Goal: Task Accomplishment & Management: Manage account settings

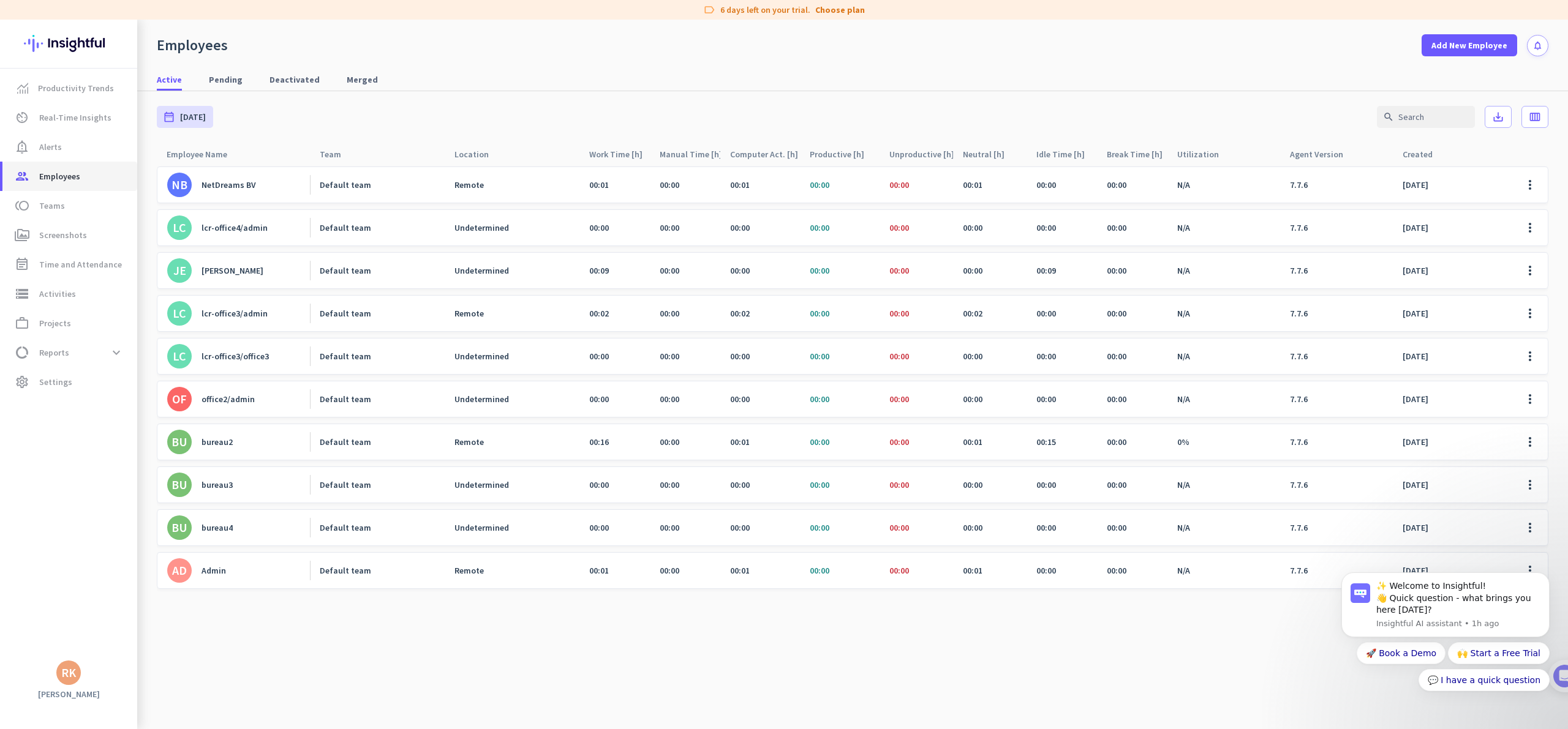
click at [62, 176] on span "Employees" at bounding box center [60, 176] width 41 height 15
click at [60, 172] on span "Employees" at bounding box center [60, 176] width 41 height 15
click at [60, 150] on span "Alerts" at bounding box center [50, 146] width 22 height 15
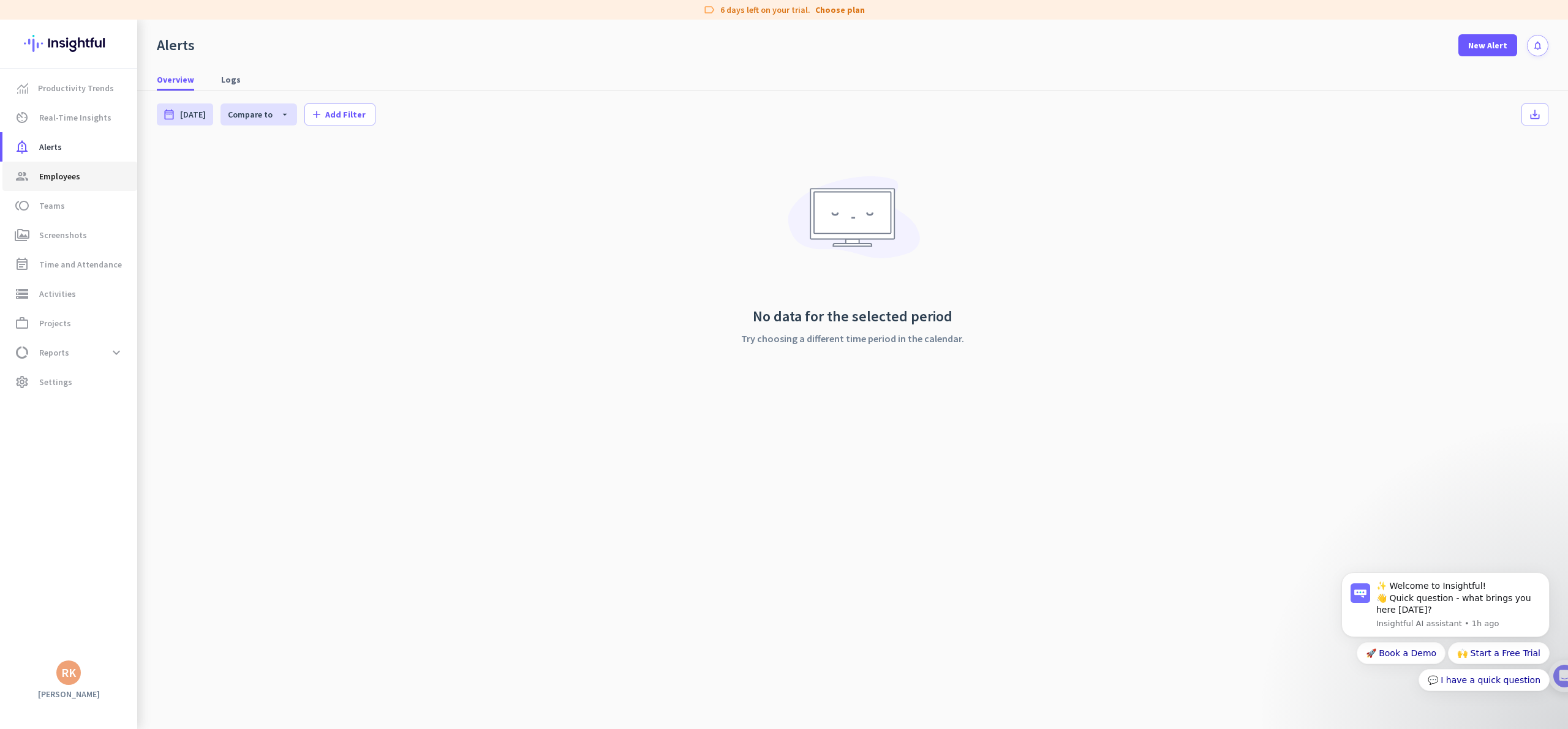
click at [46, 174] on span "Employees" at bounding box center [60, 176] width 41 height 15
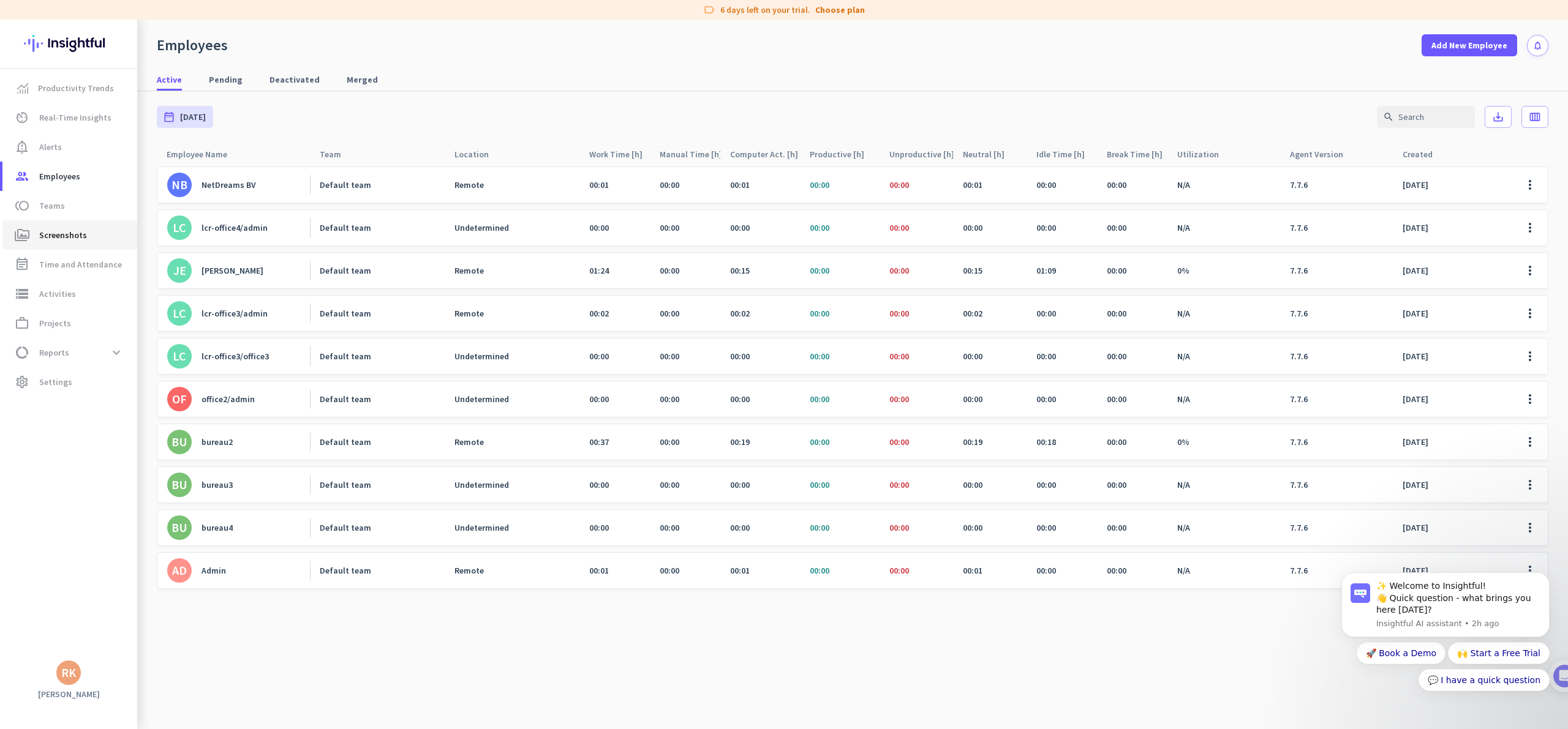
click at [45, 230] on span "Screenshots" at bounding box center [62, 234] width 48 height 15
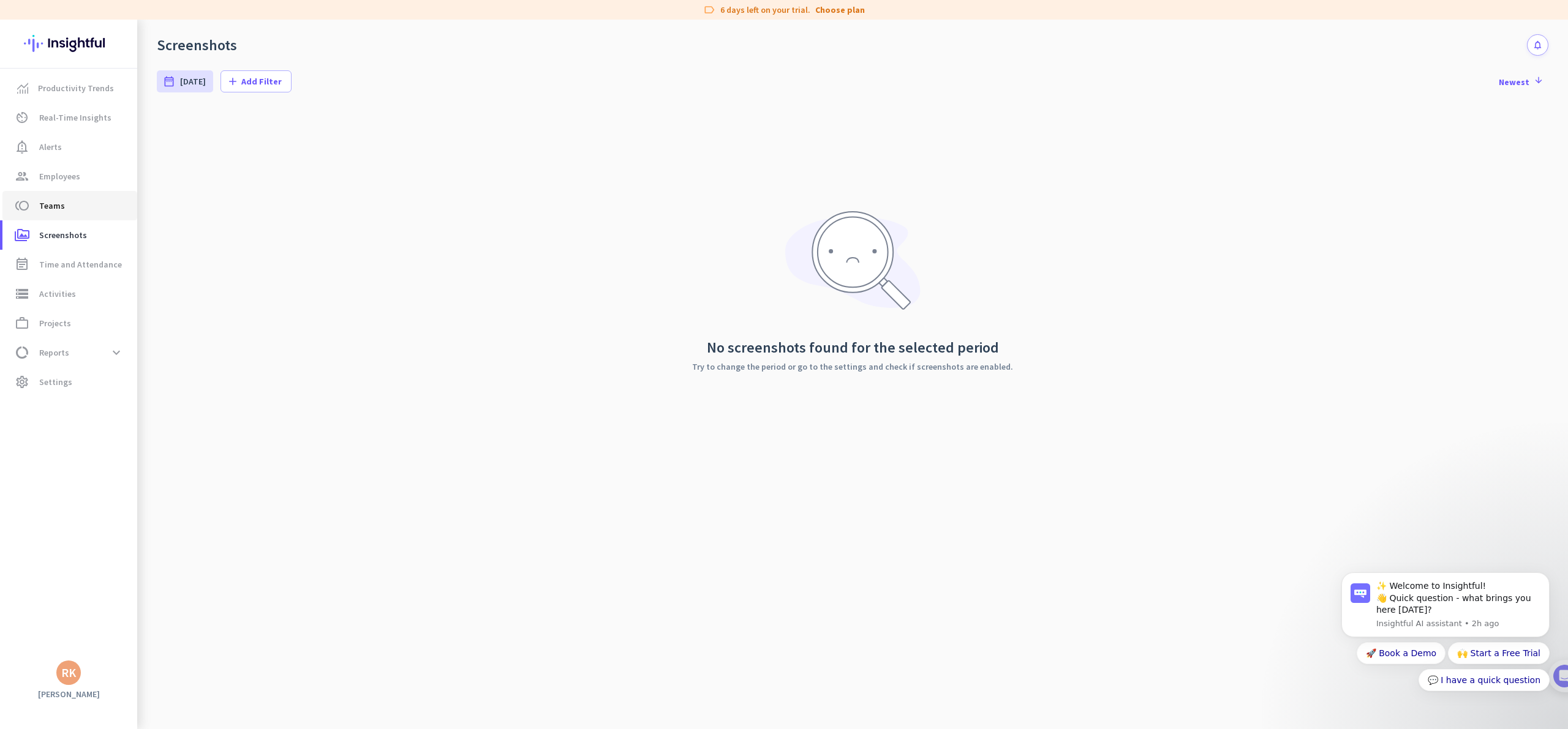
click at [90, 206] on span "toll Teams" at bounding box center [70, 205] width 115 height 15
click at [42, 204] on span "Teams" at bounding box center [52, 205] width 25 height 15
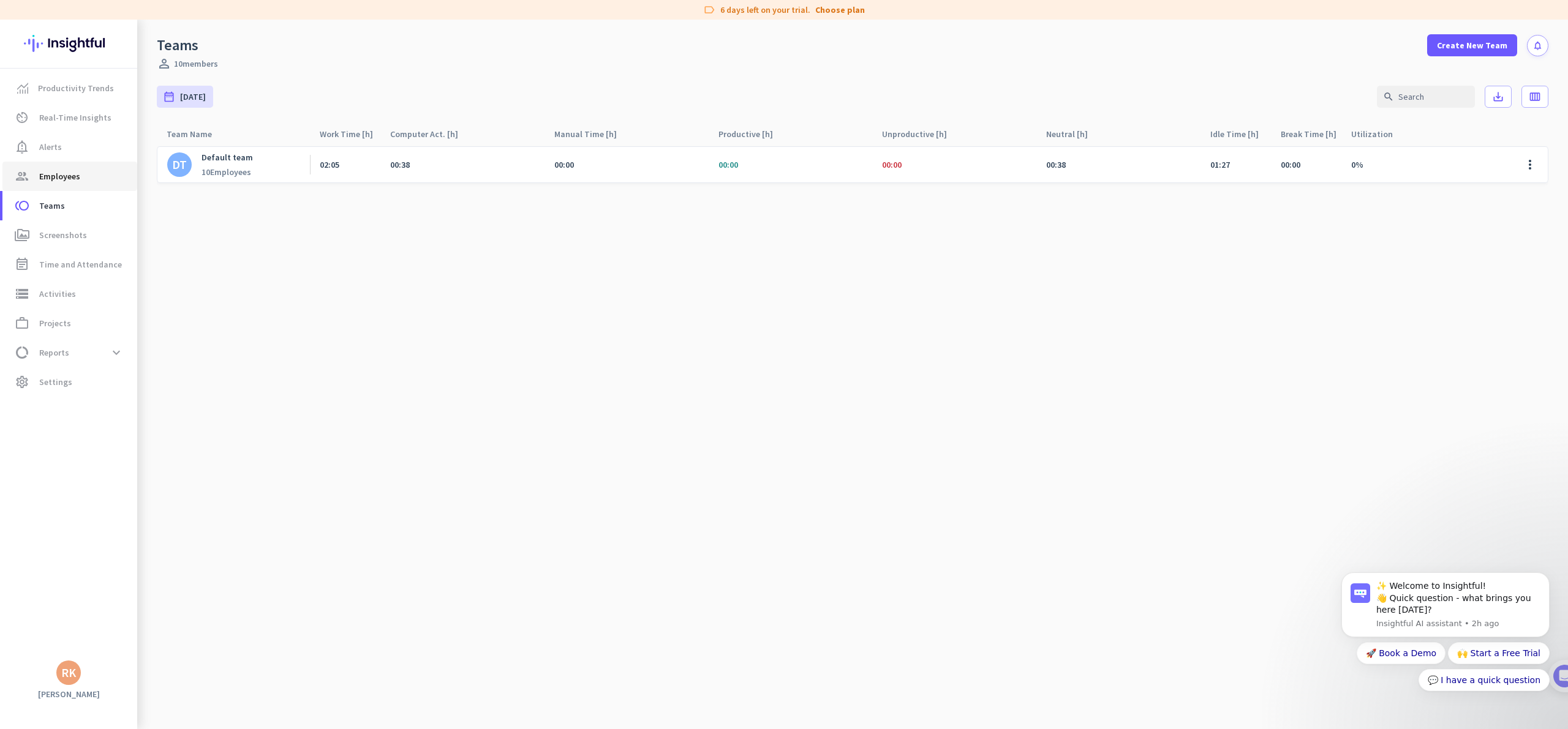
click at [44, 172] on span "Employees" at bounding box center [60, 176] width 41 height 15
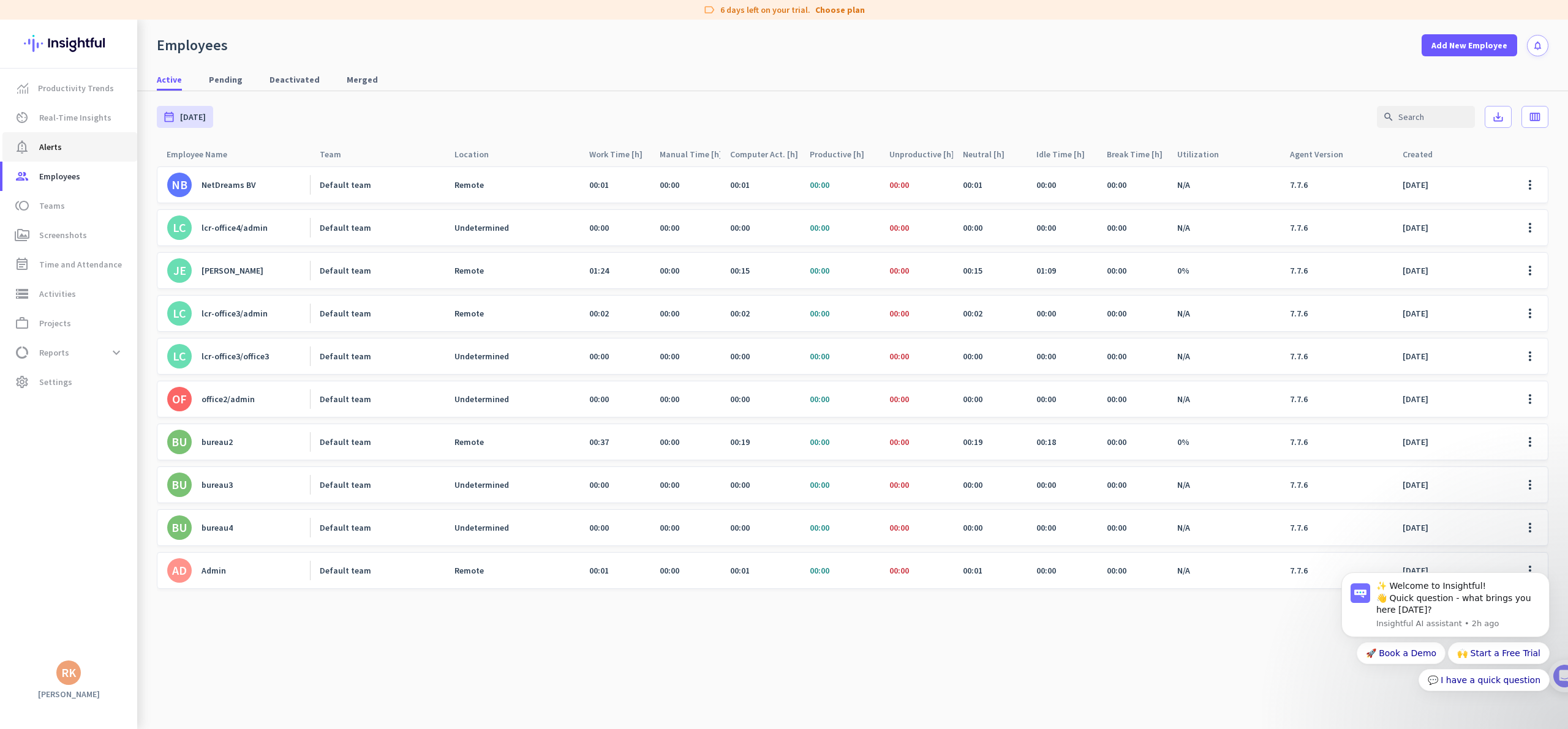
click at [44, 145] on span "Alerts" at bounding box center [50, 146] width 22 height 15
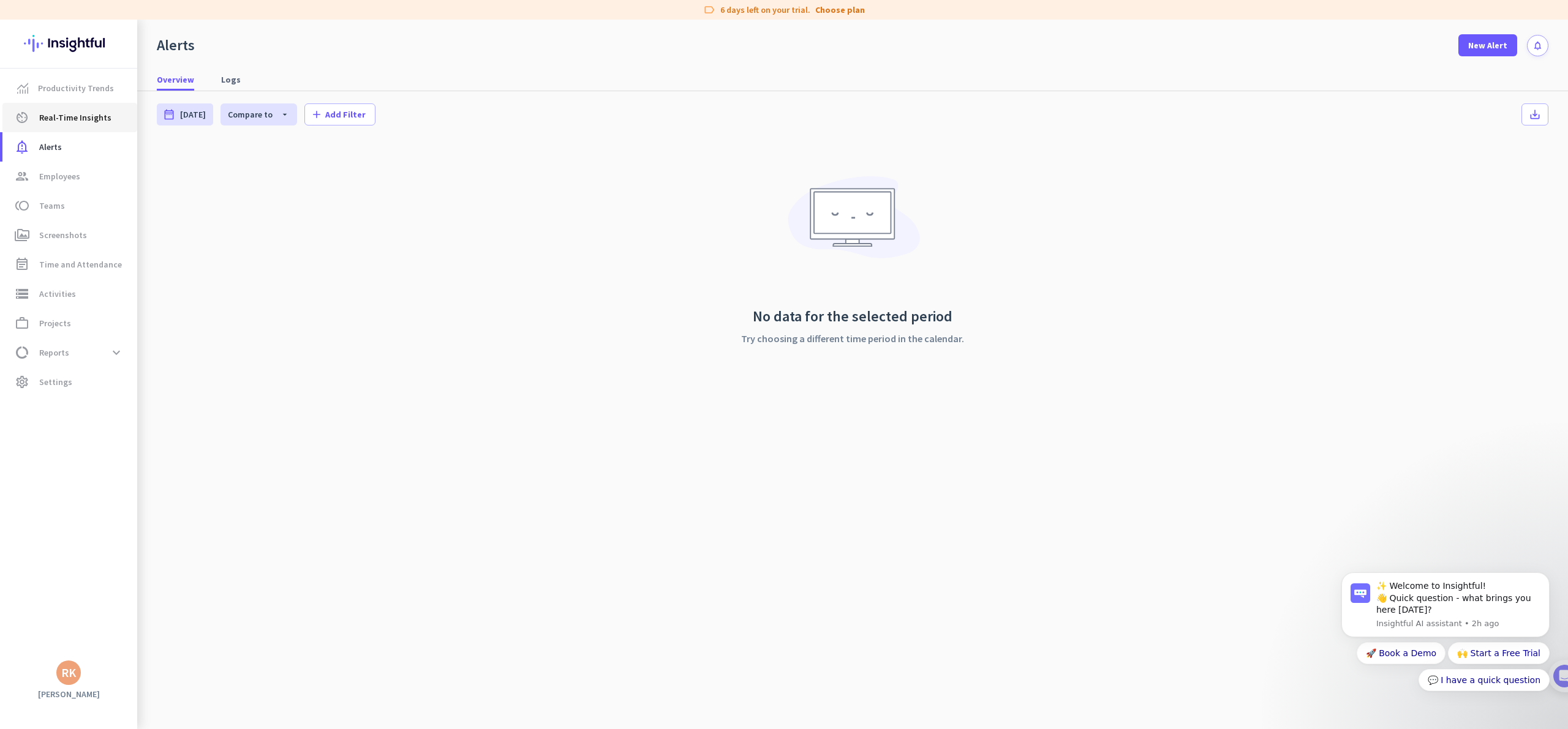
click at [46, 117] on span "Real-Time Insights" at bounding box center [75, 117] width 72 height 15
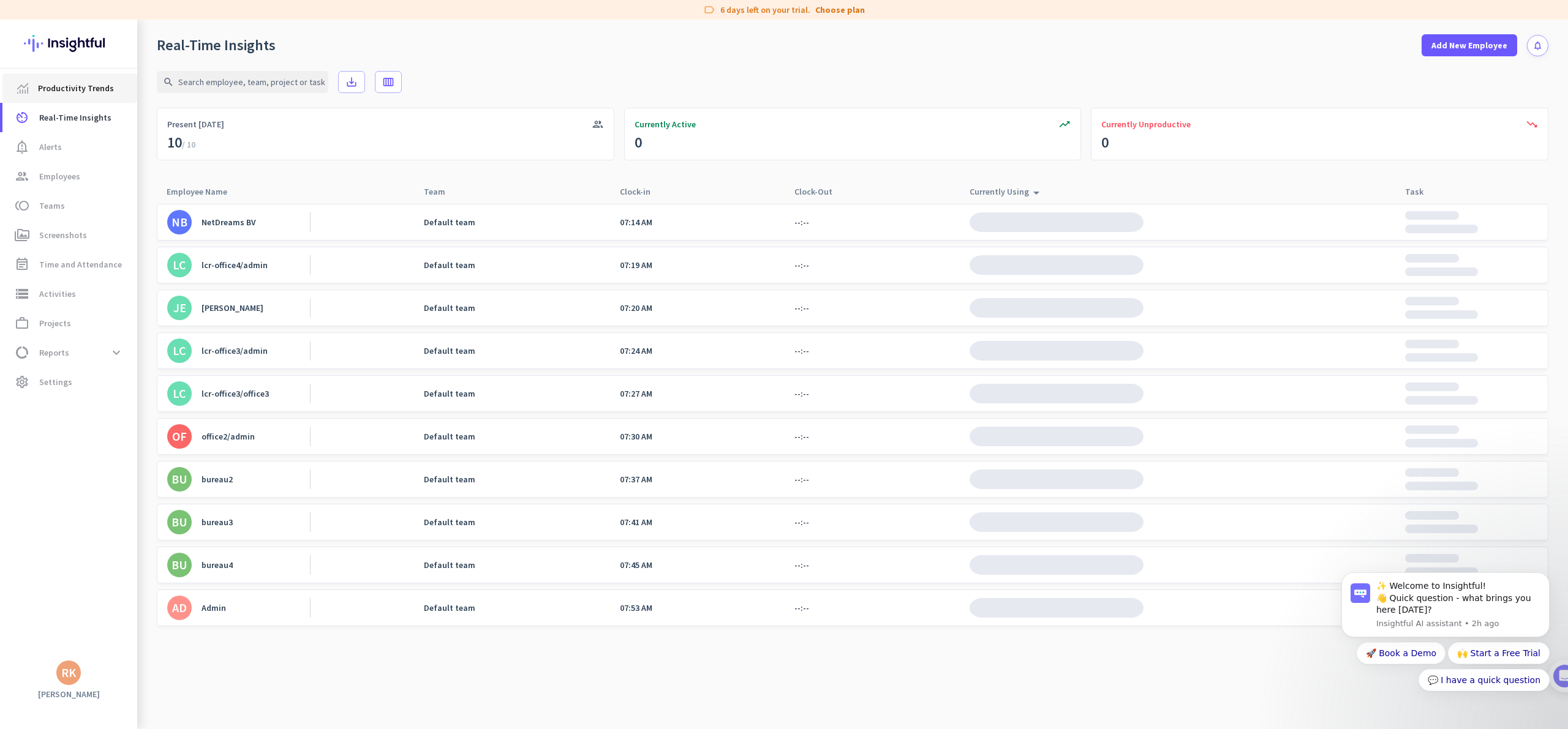
click at [49, 81] on span "Productivity Trends" at bounding box center [76, 88] width 76 height 15
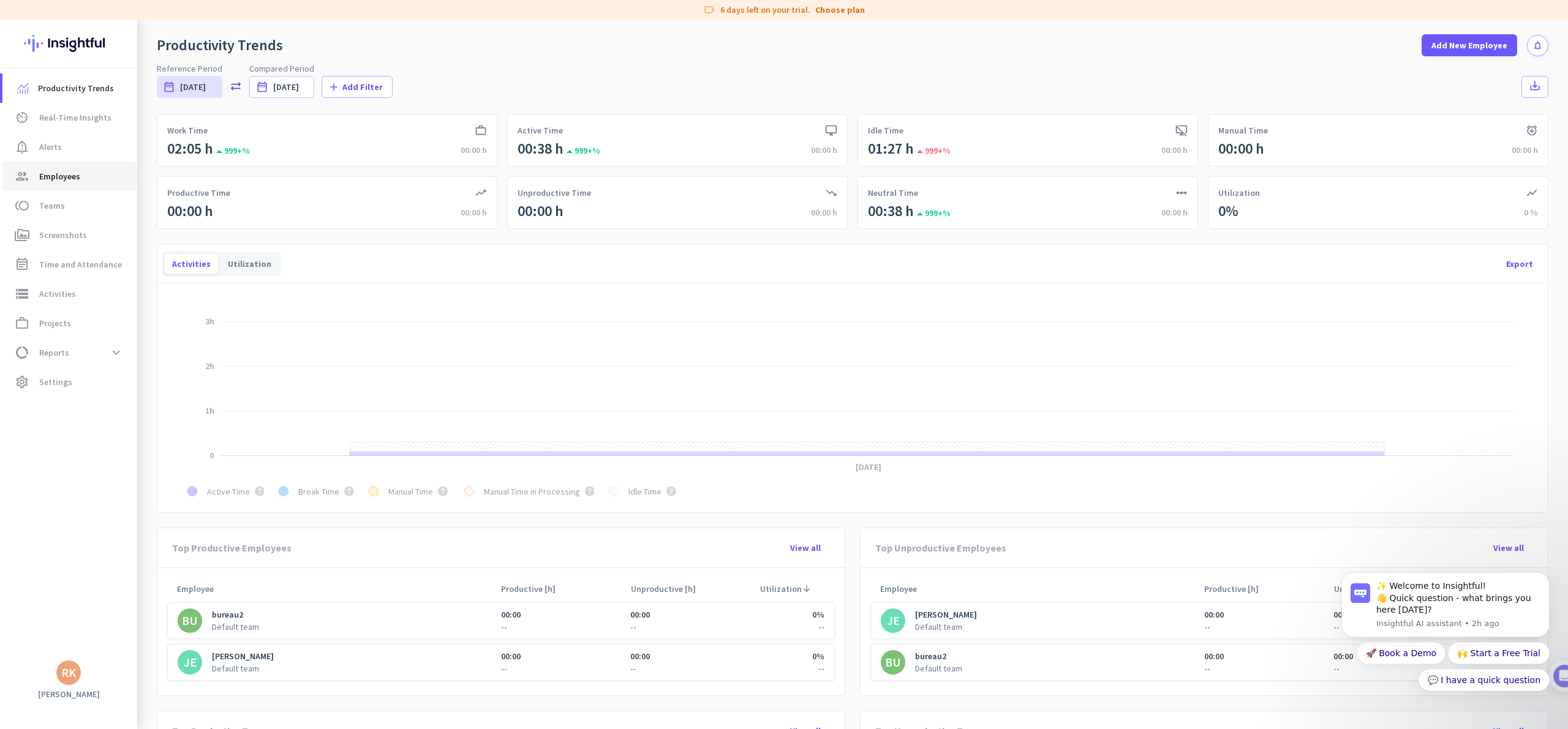
click at [62, 181] on span "Employees" at bounding box center [60, 176] width 41 height 15
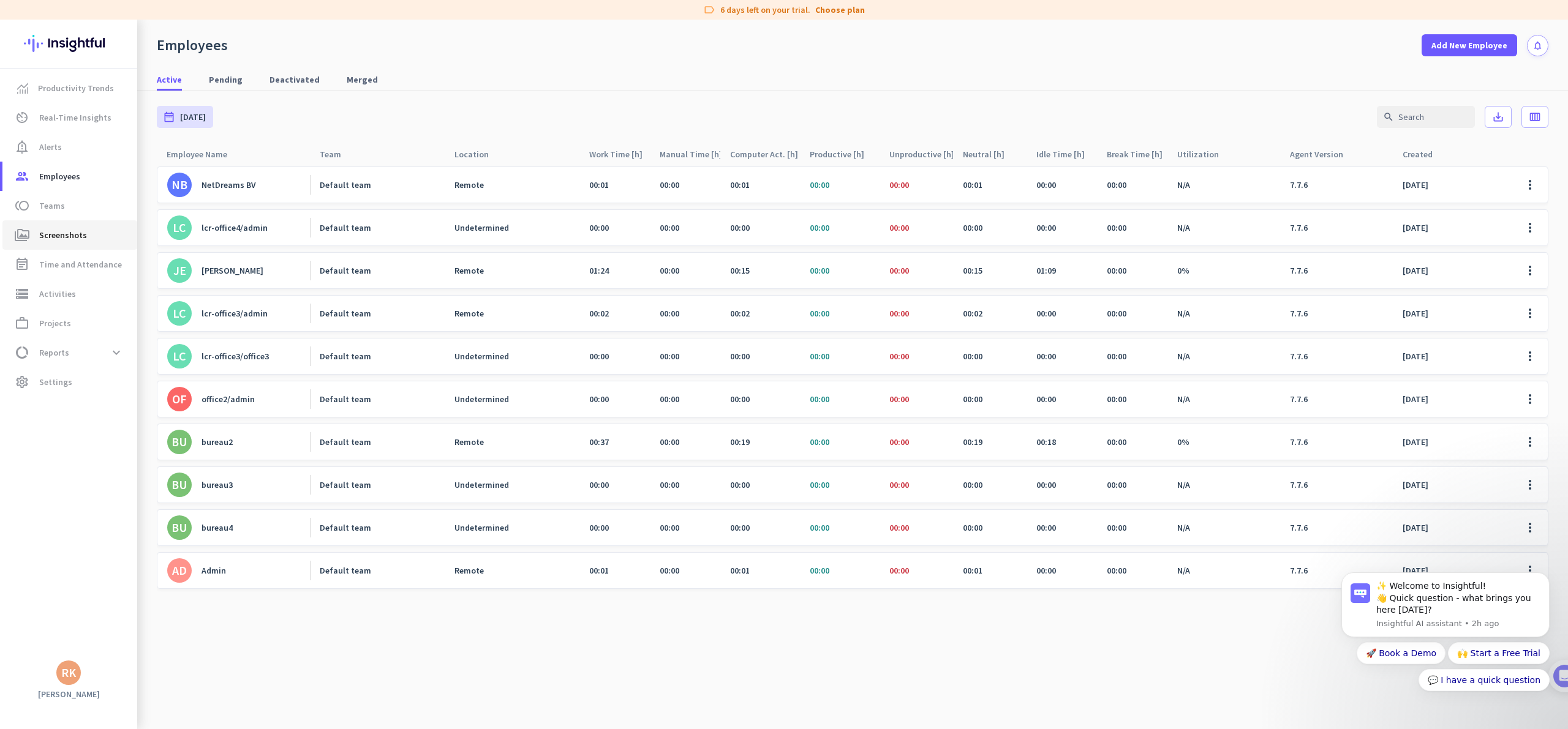
click at [57, 227] on span "Screenshots" at bounding box center [62, 234] width 48 height 15
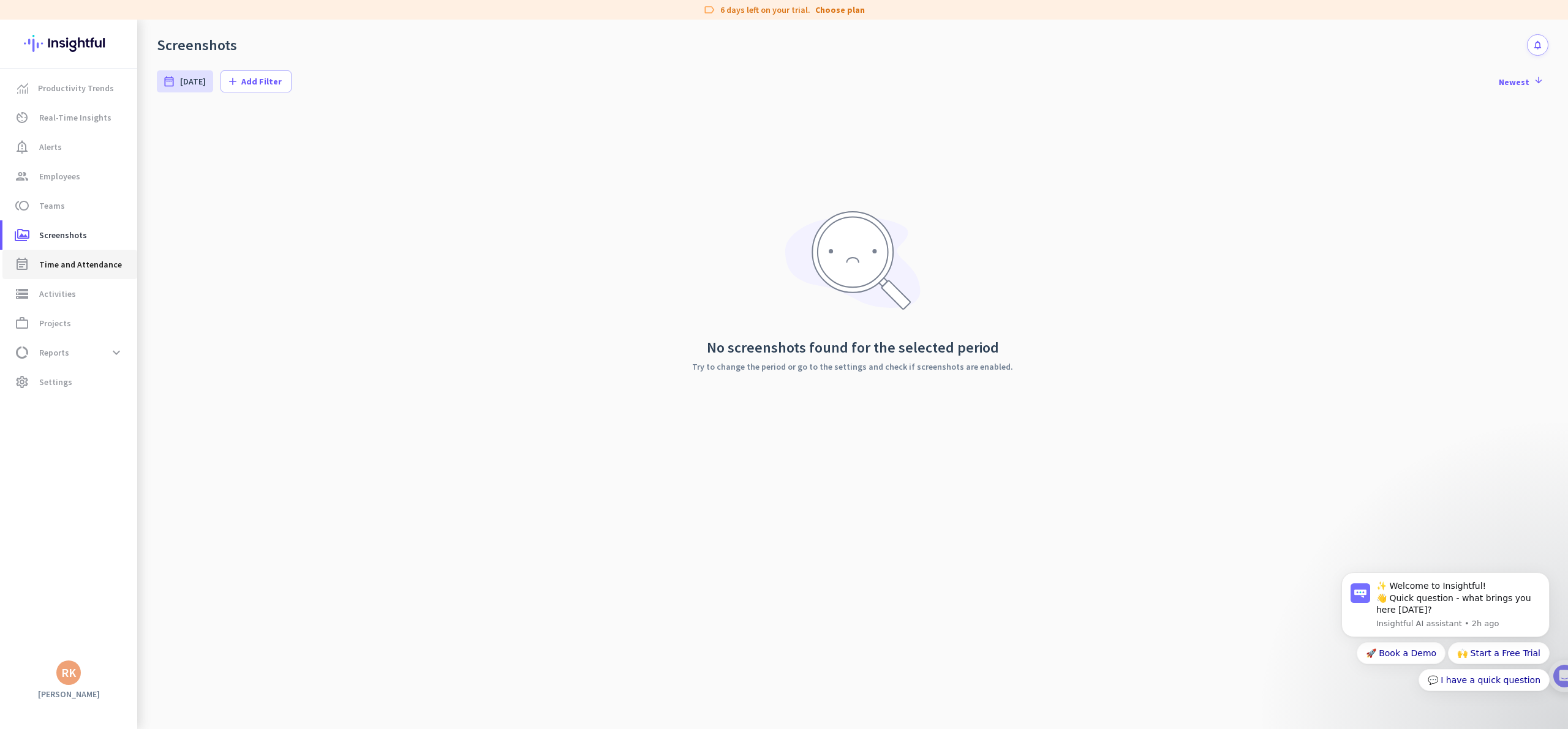
click at [59, 264] on span "Time and Attendance" at bounding box center [80, 263] width 83 height 15
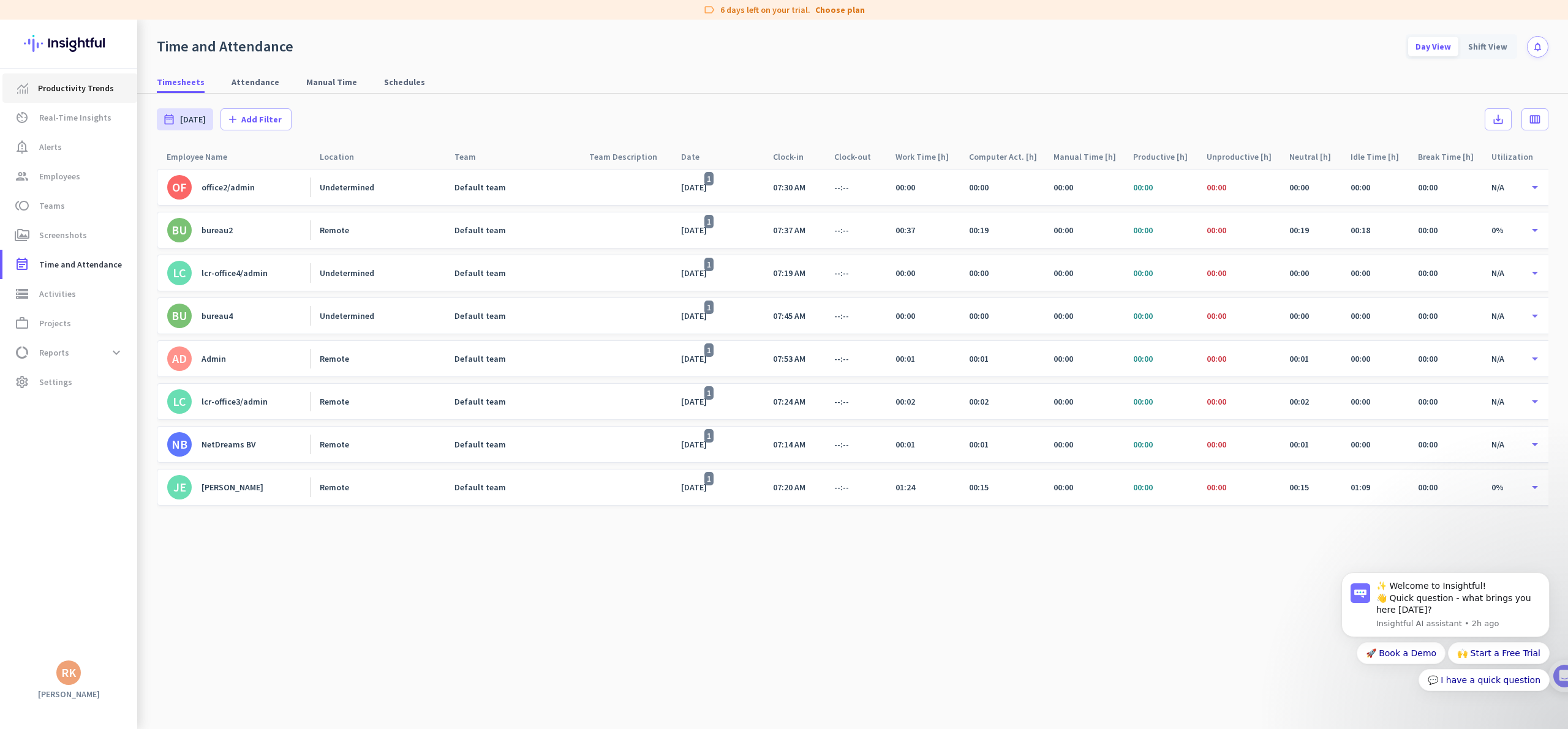
click at [83, 93] on span "Productivity Trends" at bounding box center [76, 88] width 76 height 15
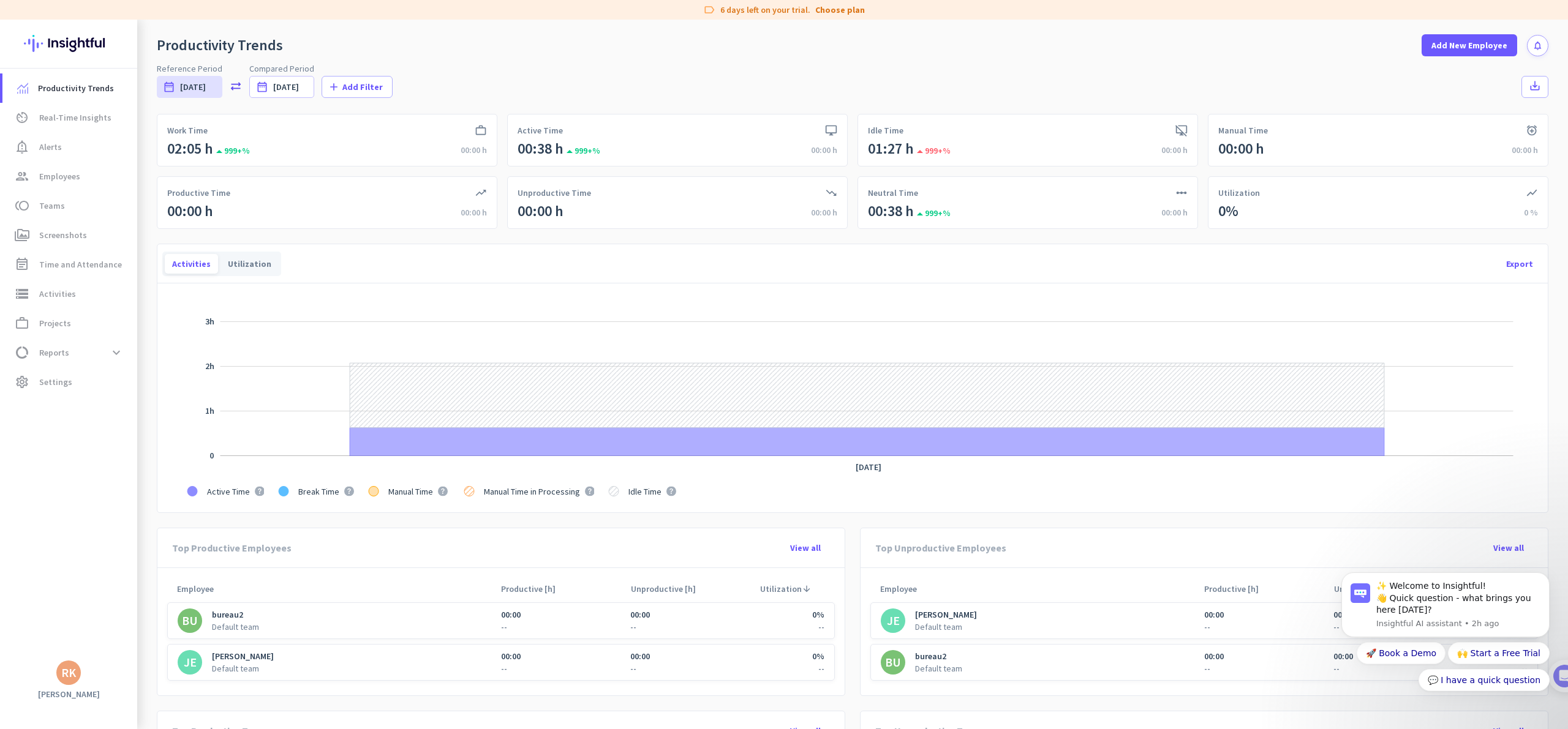
click at [456, 59] on app-main-compared-calendar-toolbar "Reference Period date_range [DATE] [DATE] - [DATE] sync_alt Compared Period dat…" at bounding box center [852, 78] width 1391 height 43
click at [52, 117] on span "Real-Time Insights" at bounding box center [75, 117] width 72 height 15
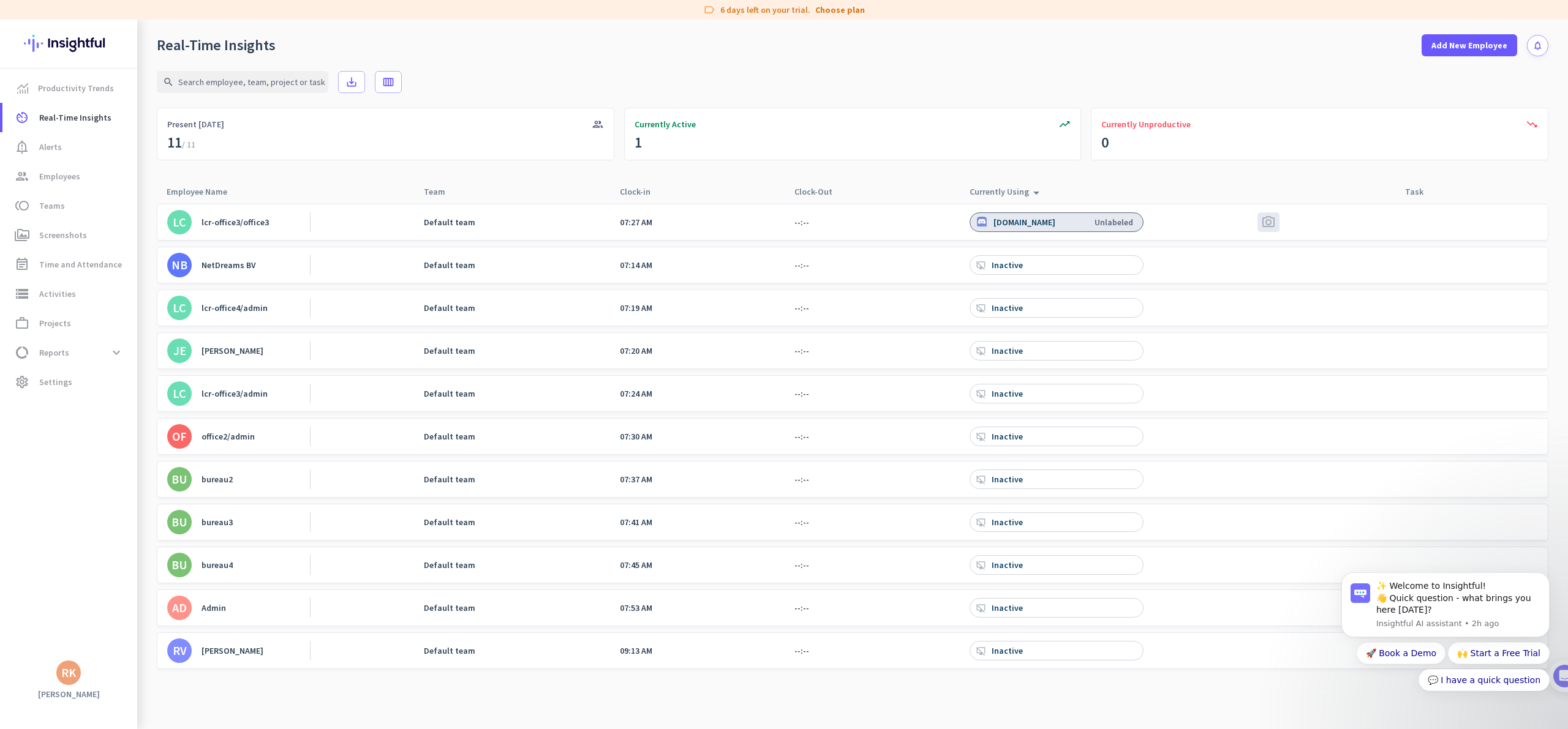
click at [59, 451] on div "Productivity Trends av_timer Real-Time Insights notification_important Alerts g…" at bounding box center [68, 364] width 138 height 592
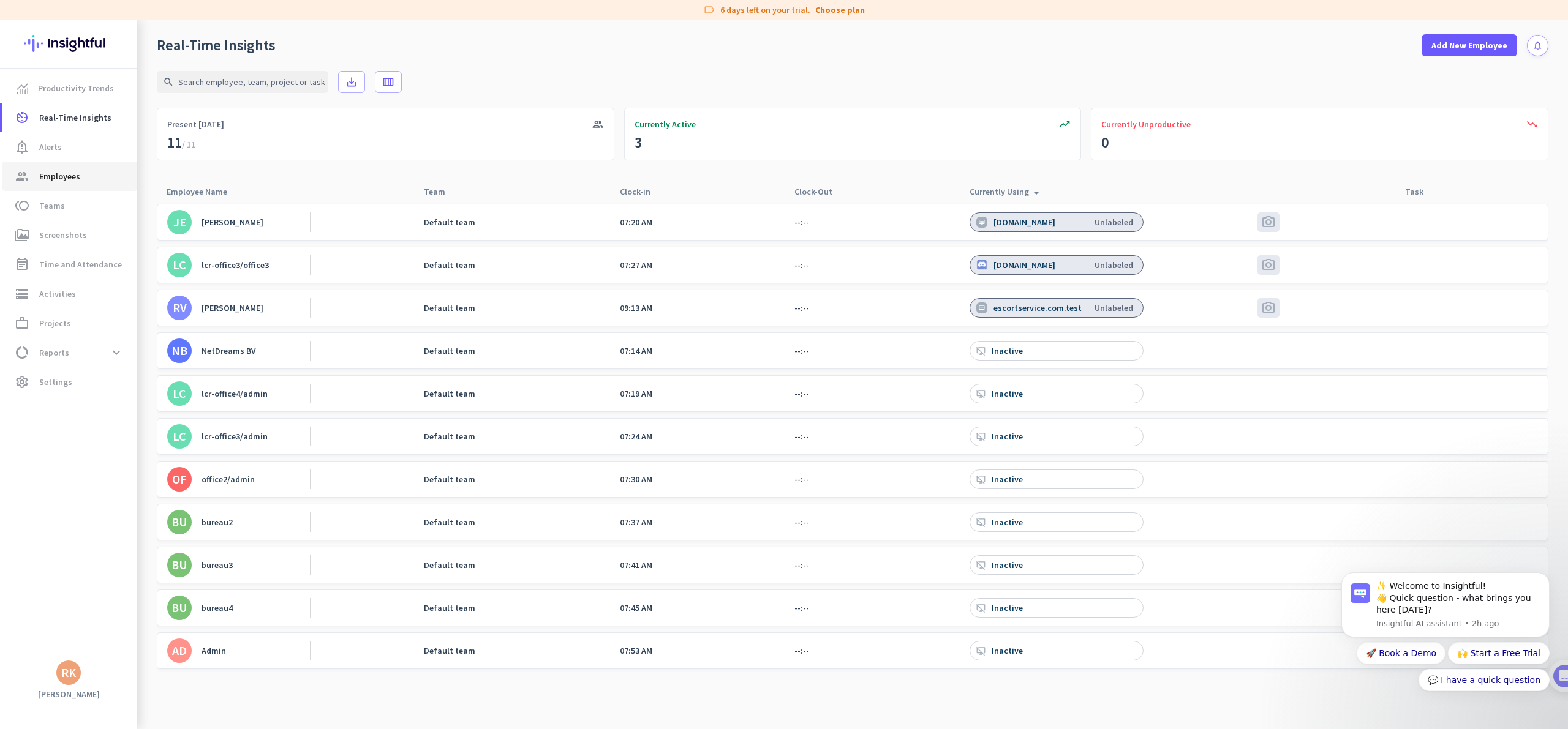
click at [62, 180] on span "Employees" at bounding box center [60, 176] width 41 height 15
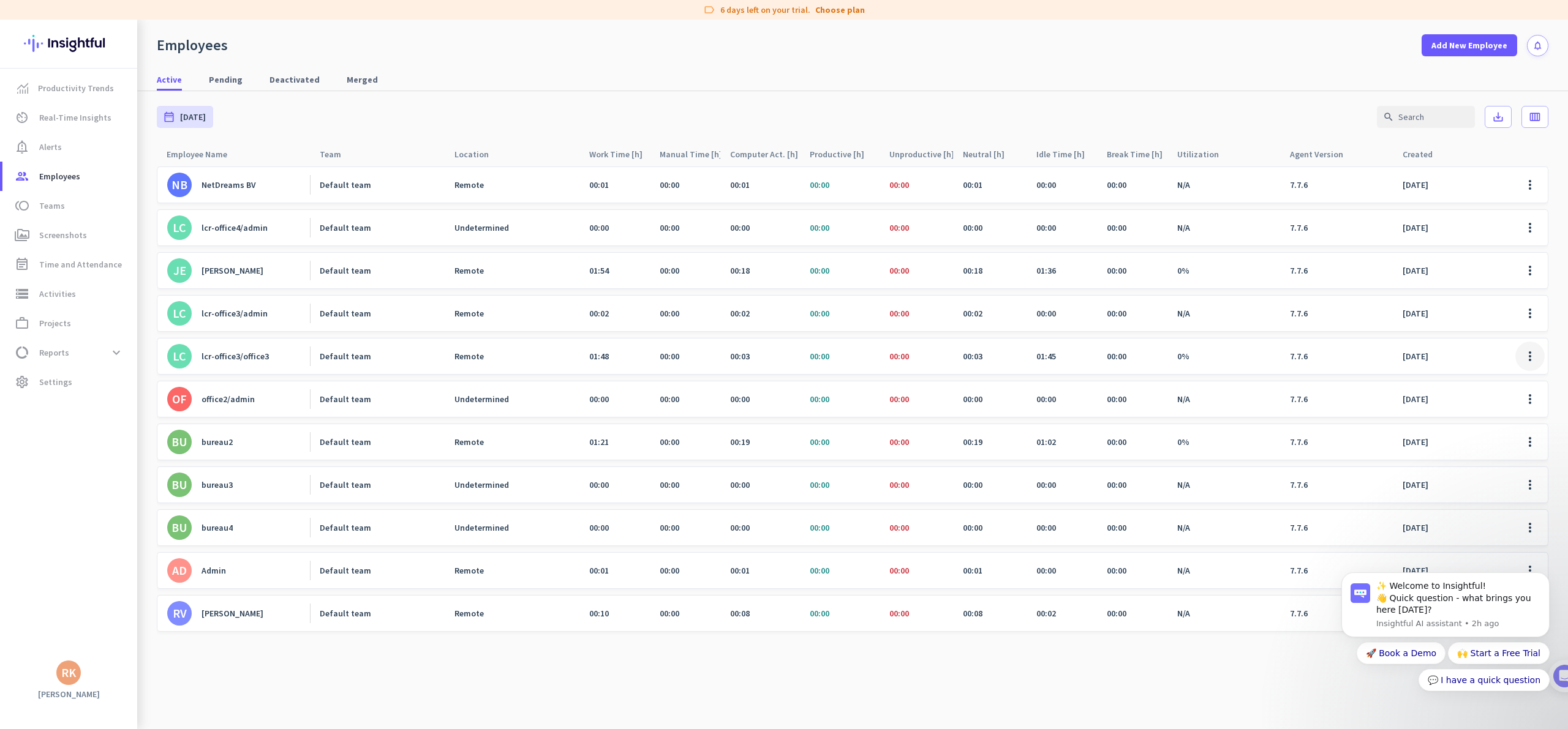
click at [1531, 355] on span at bounding box center [1530, 356] width 29 height 29
click at [1509, 383] on span "Edit" at bounding box center [1494, 382] width 81 height 13
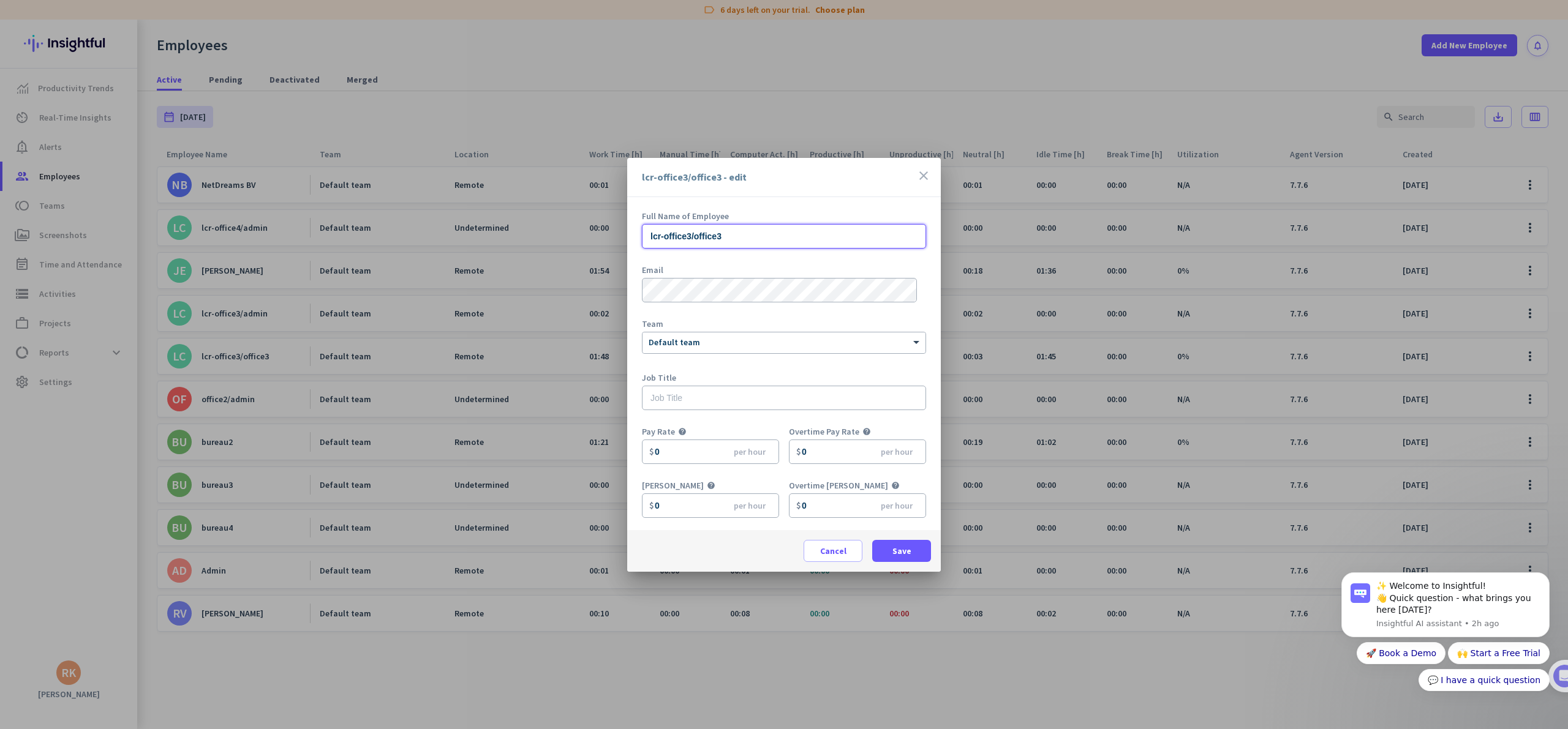
drag, startPoint x: 778, startPoint y: 239, endPoint x: 667, endPoint y: 243, distance: 111.1
click at [655, 244] on input "lcr-office3/office3" at bounding box center [783, 236] width 284 height 24
drag, startPoint x: 742, startPoint y: 227, endPoint x: 578, endPoint y: 242, distance: 164.7
click at [577, 241] on div "lcr-office3/office3 - edit close Full Name of Employee lcr-office3/office3 Emai…" at bounding box center [784, 364] width 1568 height 729
type input "[PERSON_NAME]"
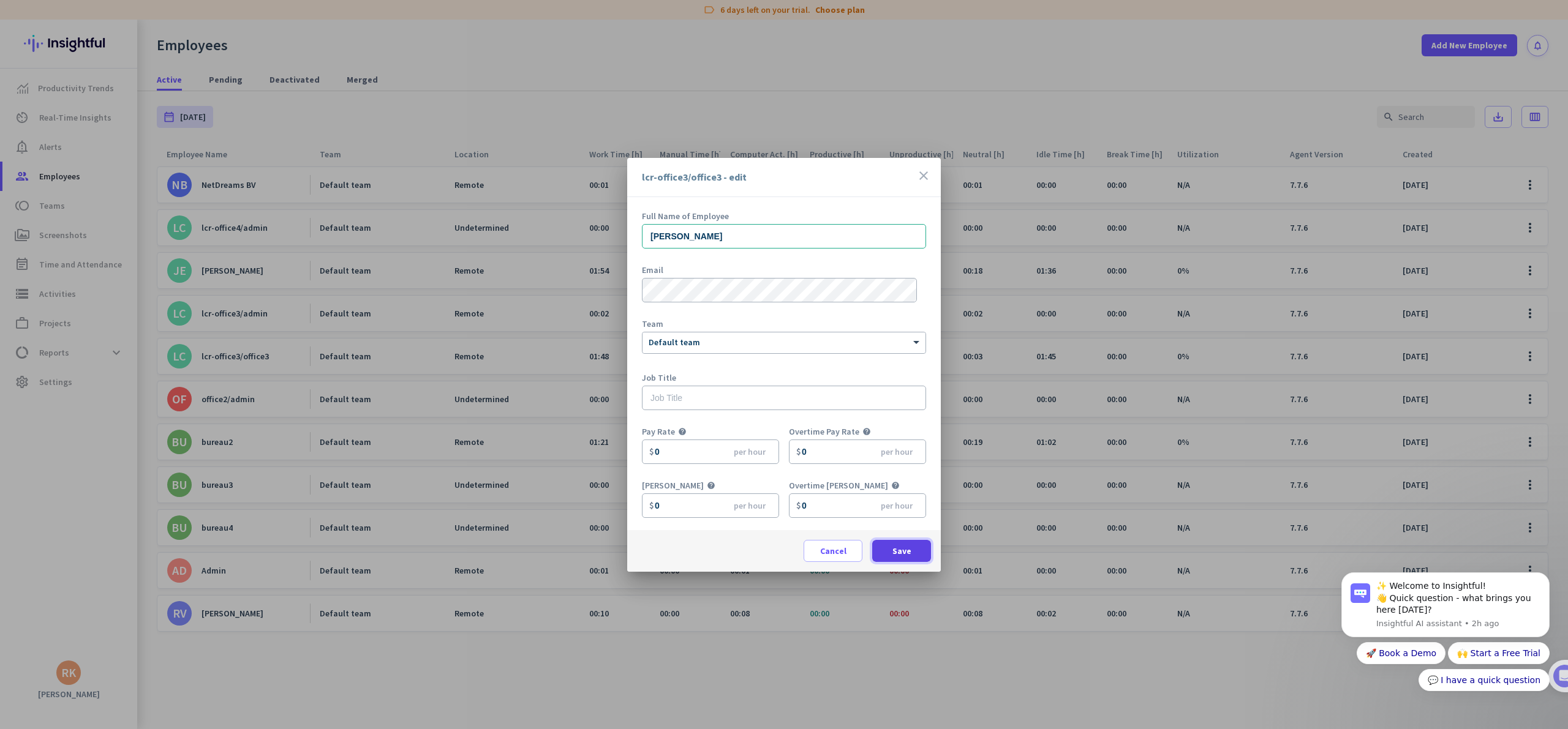
click at [910, 555] on span at bounding box center [901, 551] width 59 height 29
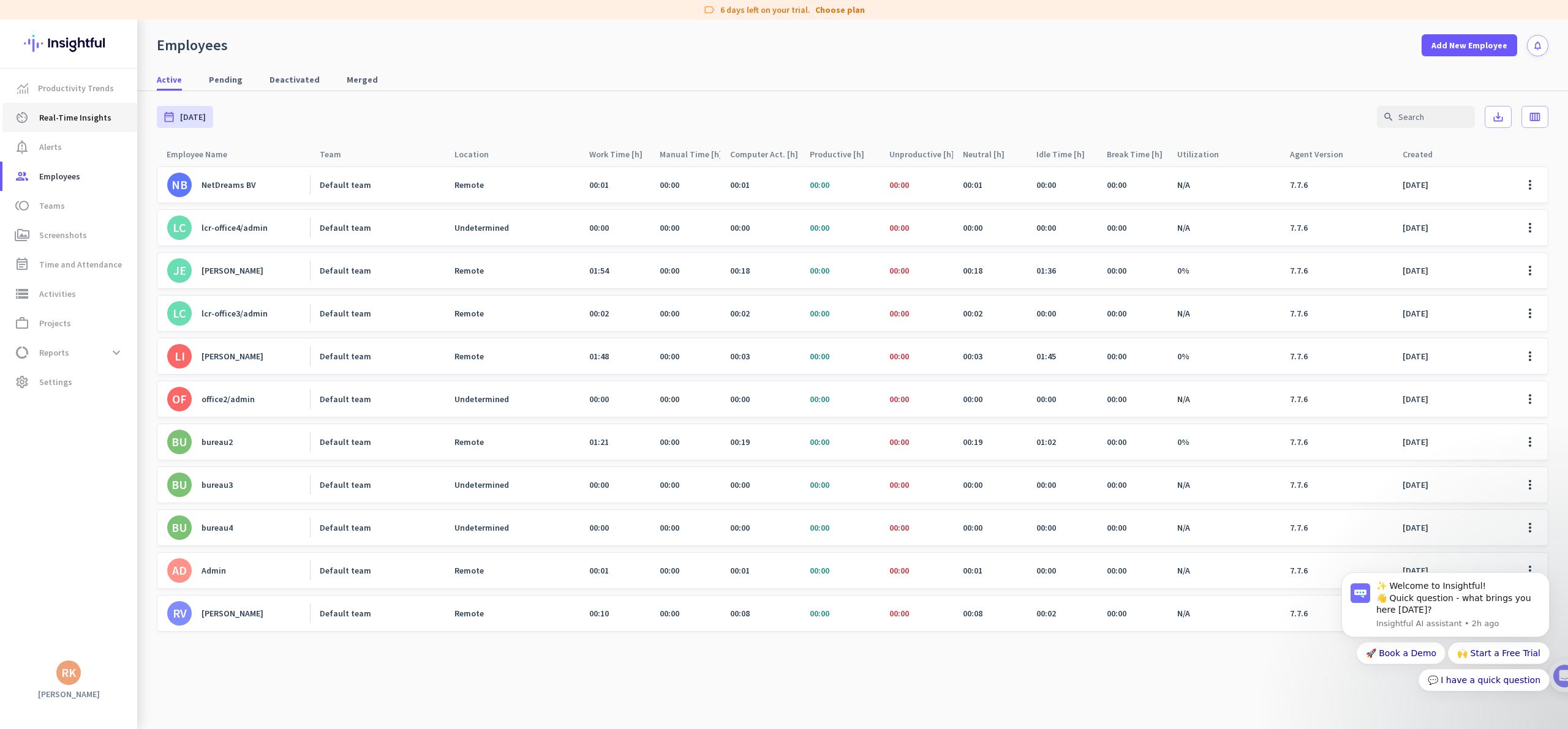
click at [91, 127] on link "av_timer Real-Time Insights" at bounding box center [70, 117] width 135 height 29
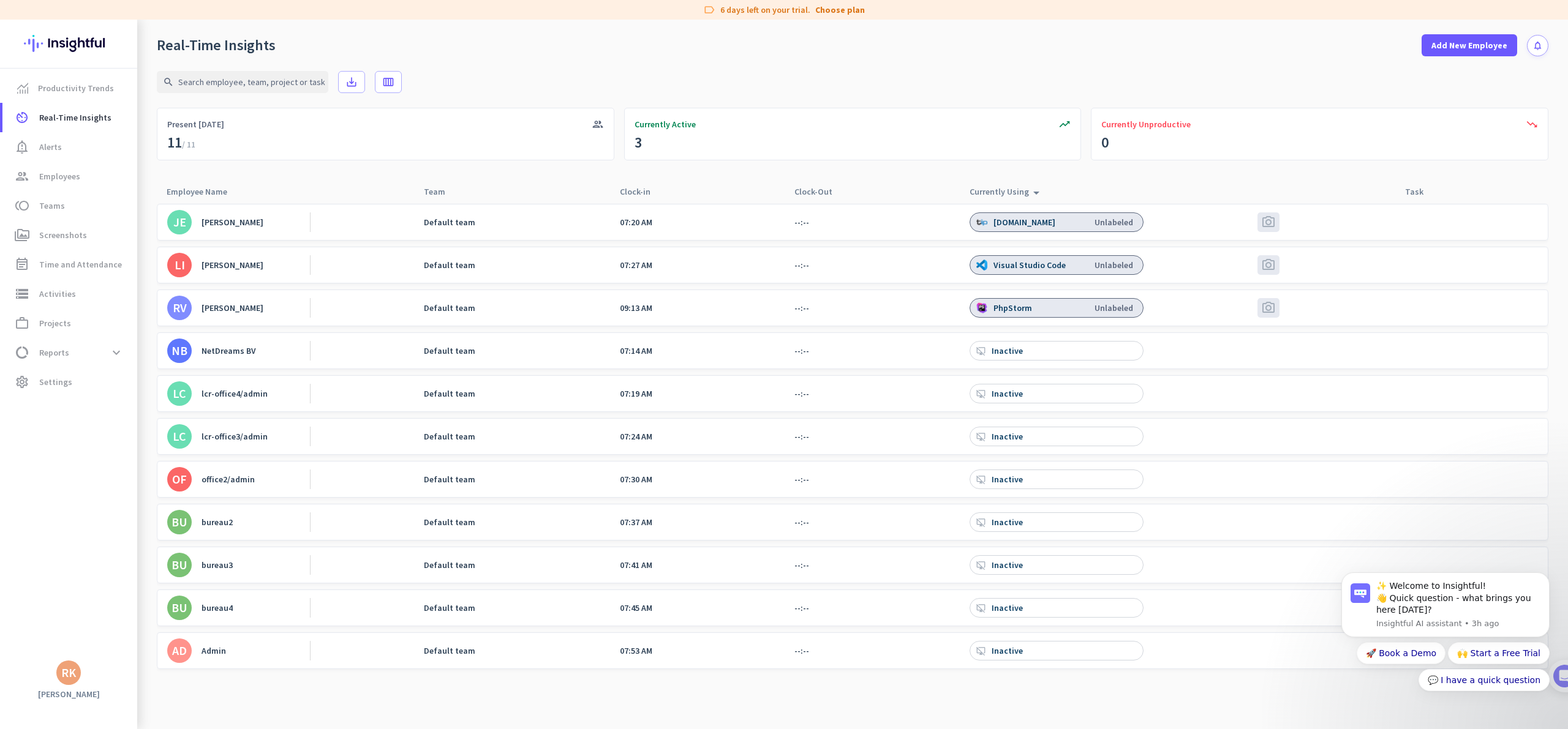
drag, startPoint x: 155, startPoint y: 46, endPoint x: 283, endPoint y: 48, distance: 128.0
click at [283, 48] on div "Real-Time Insights Add New Employee notifications" at bounding box center [852, 38] width 1430 height 37
click at [922, 65] on div "search save_alt calendar_view_week" at bounding box center [852, 82] width 1391 height 52
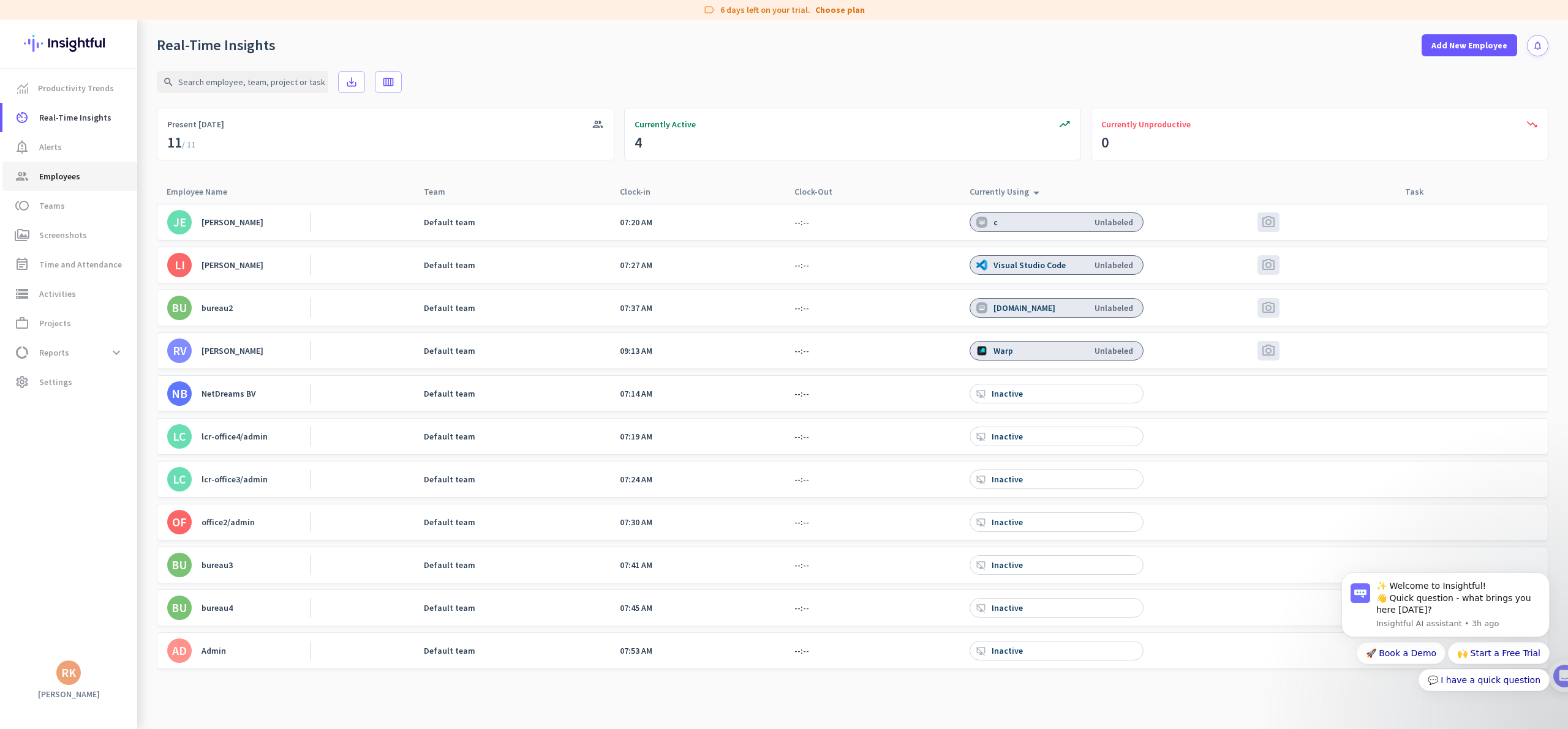
click at [51, 178] on span "Employees" at bounding box center [60, 176] width 41 height 15
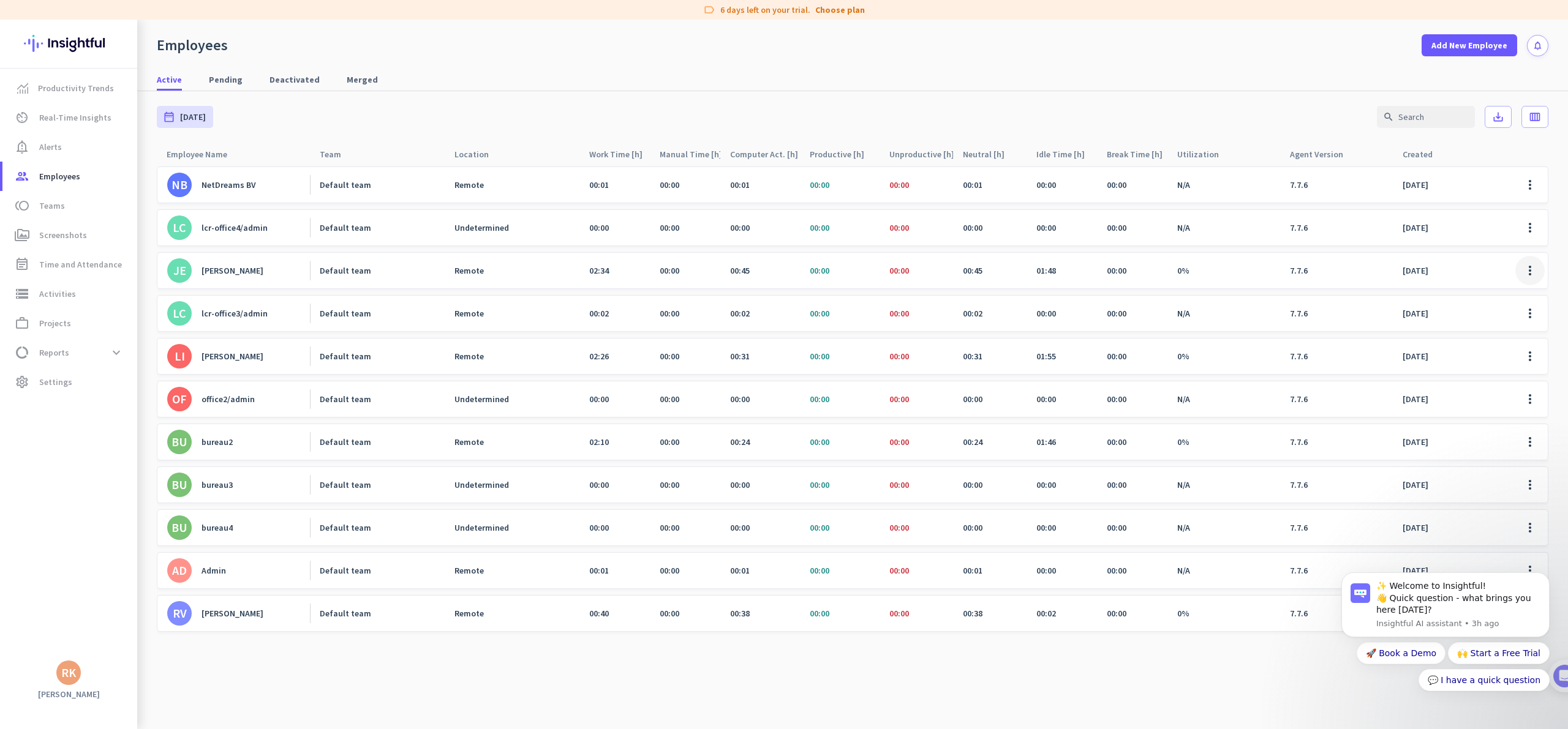
click at [1526, 262] on span at bounding box center [1530, 270] width 29 height 29
click at [1500, 294] on span "Edit" at bounding box center [1494, 296] width 81 height 13
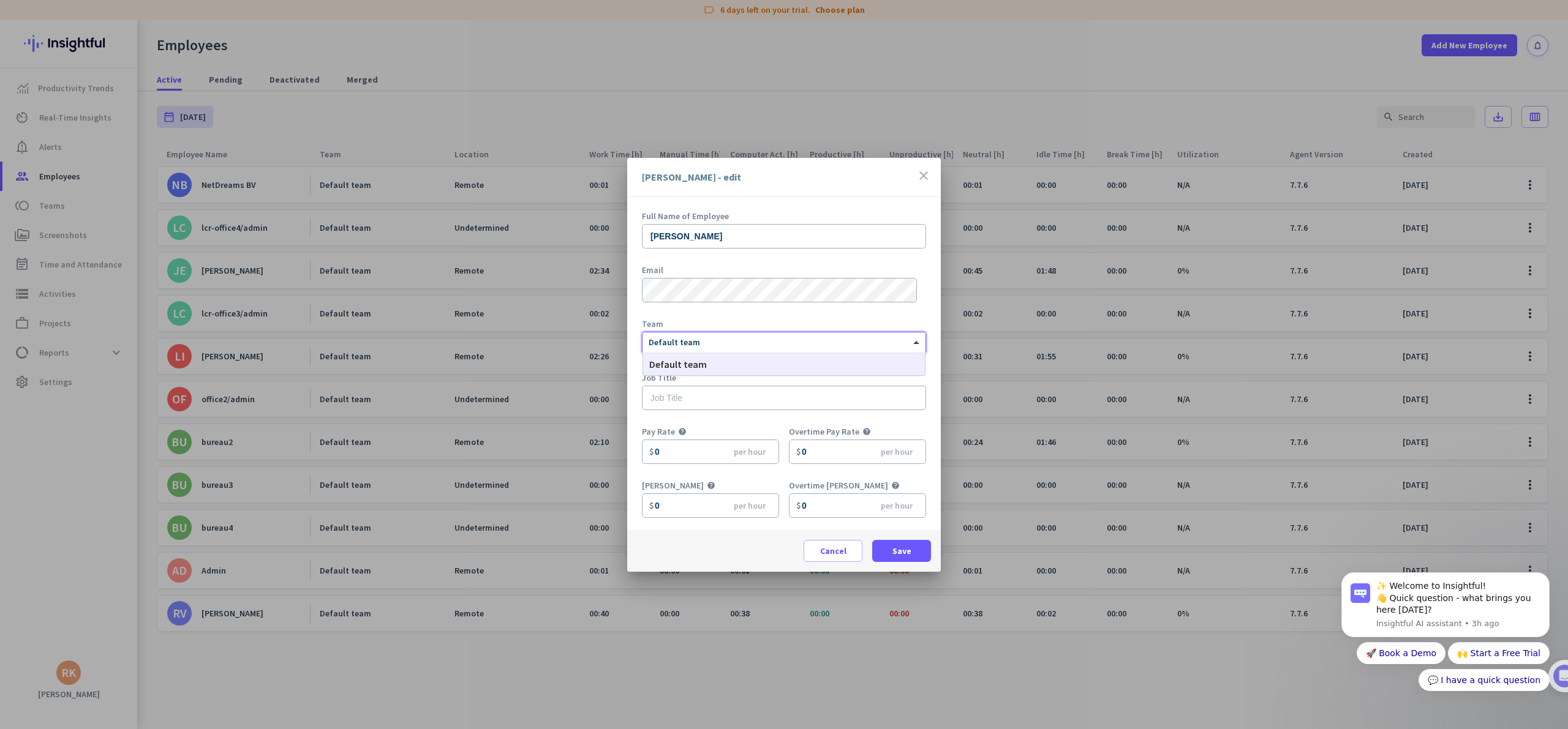
click at [798, 337] on div at bounding box center [784, 341] width 283 height 11
click at [826, 214] on div "Full Name of Employee" at bounding box center [783, 216] width 284 height 9
click at [928, 167] on div "[PERSON_NAME] - edit close" at bounding box center [783, 178] width 313 height 39
click at [923, 173] on icon "close" at bounding box center [923, 176] width 15 height 15
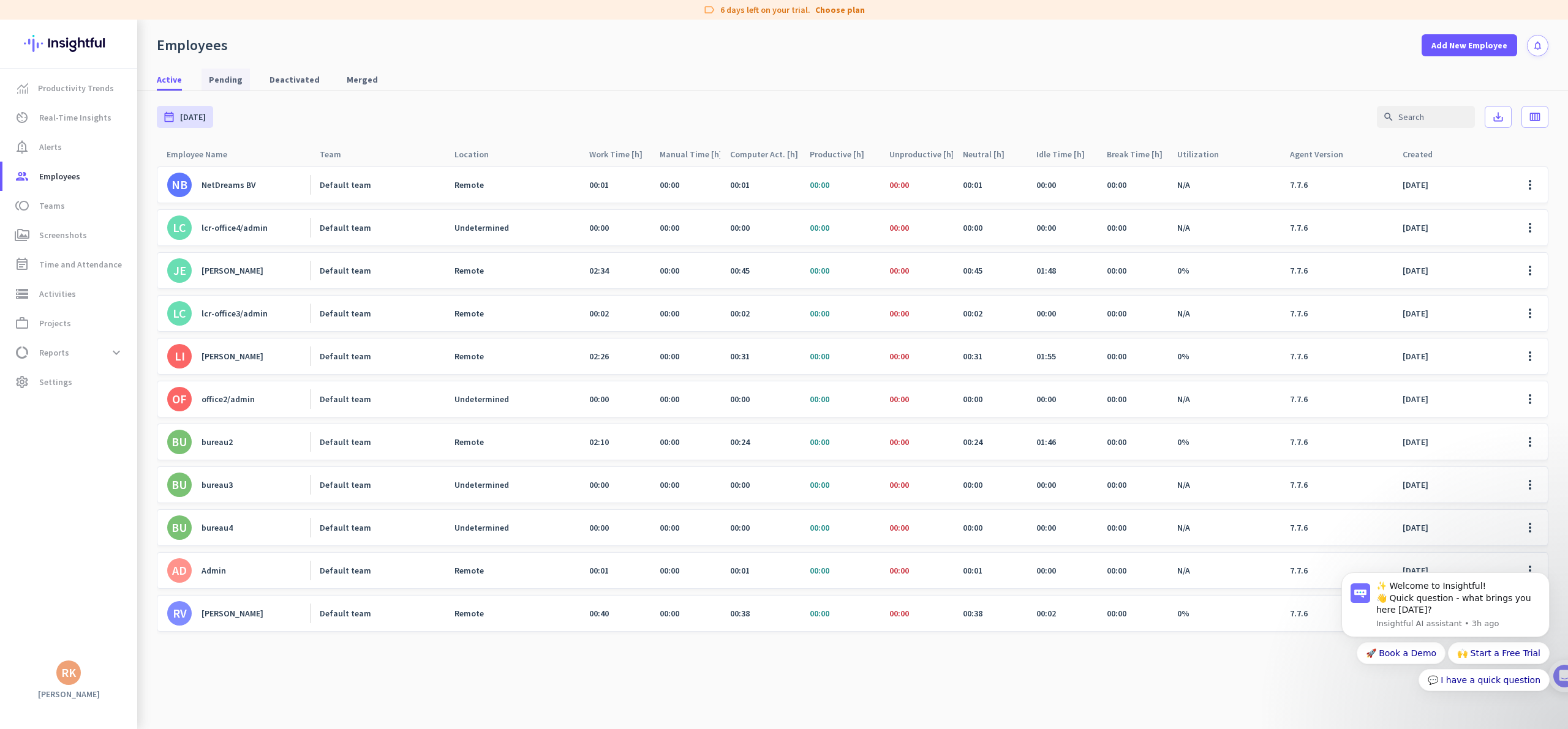
click at [216, 79] on span "Pending" at bounding box center [226, 79] width 34 height 13
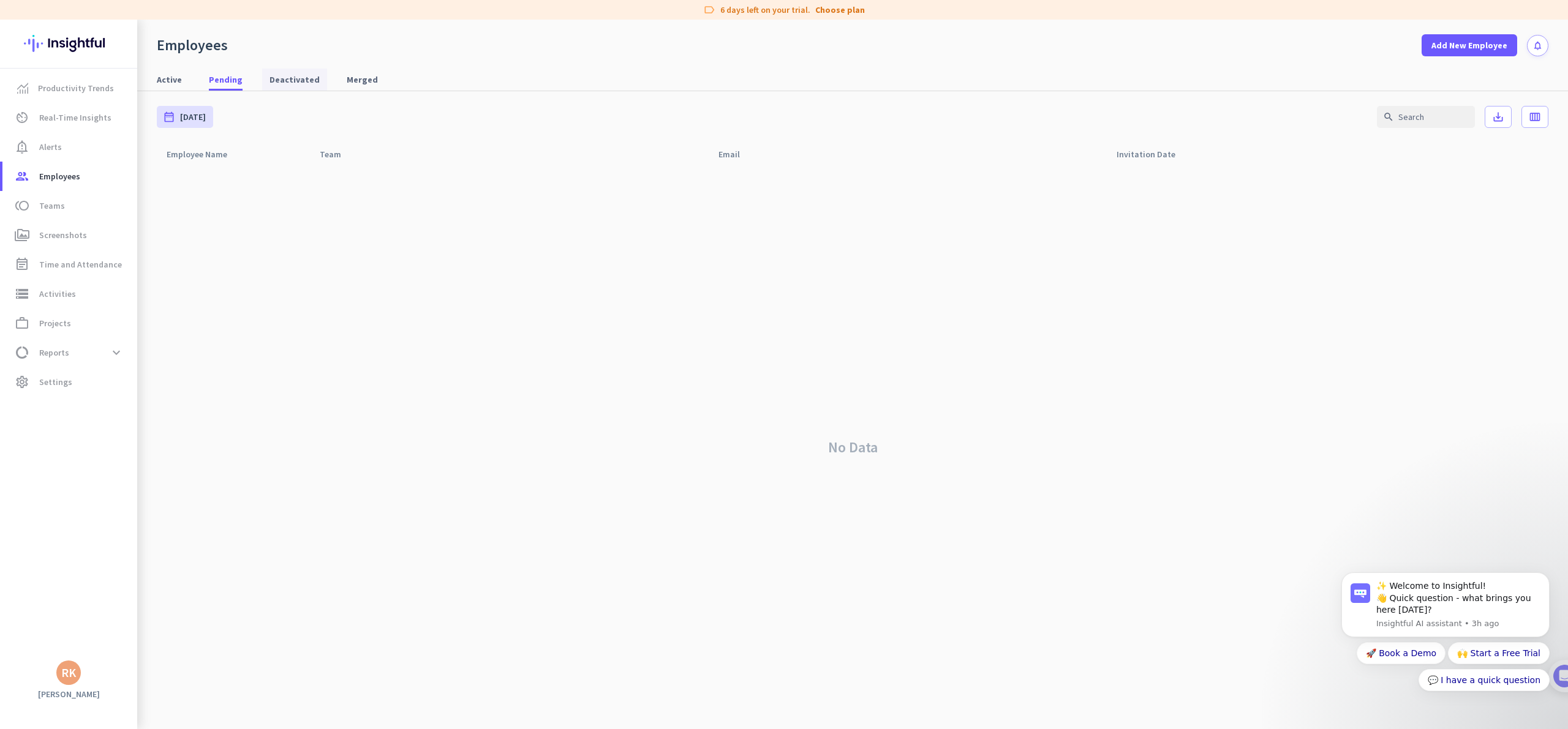
click at [304, 82] on span "Deactivated" at bounding box center [294, 79] width 50 height 13
click at [364, 79] on span "Merged" at bounding box center [362, 79] width 31 height 13
click at [170, 74] on span "Active" at bounding box center [170, 79] width 25 height 13
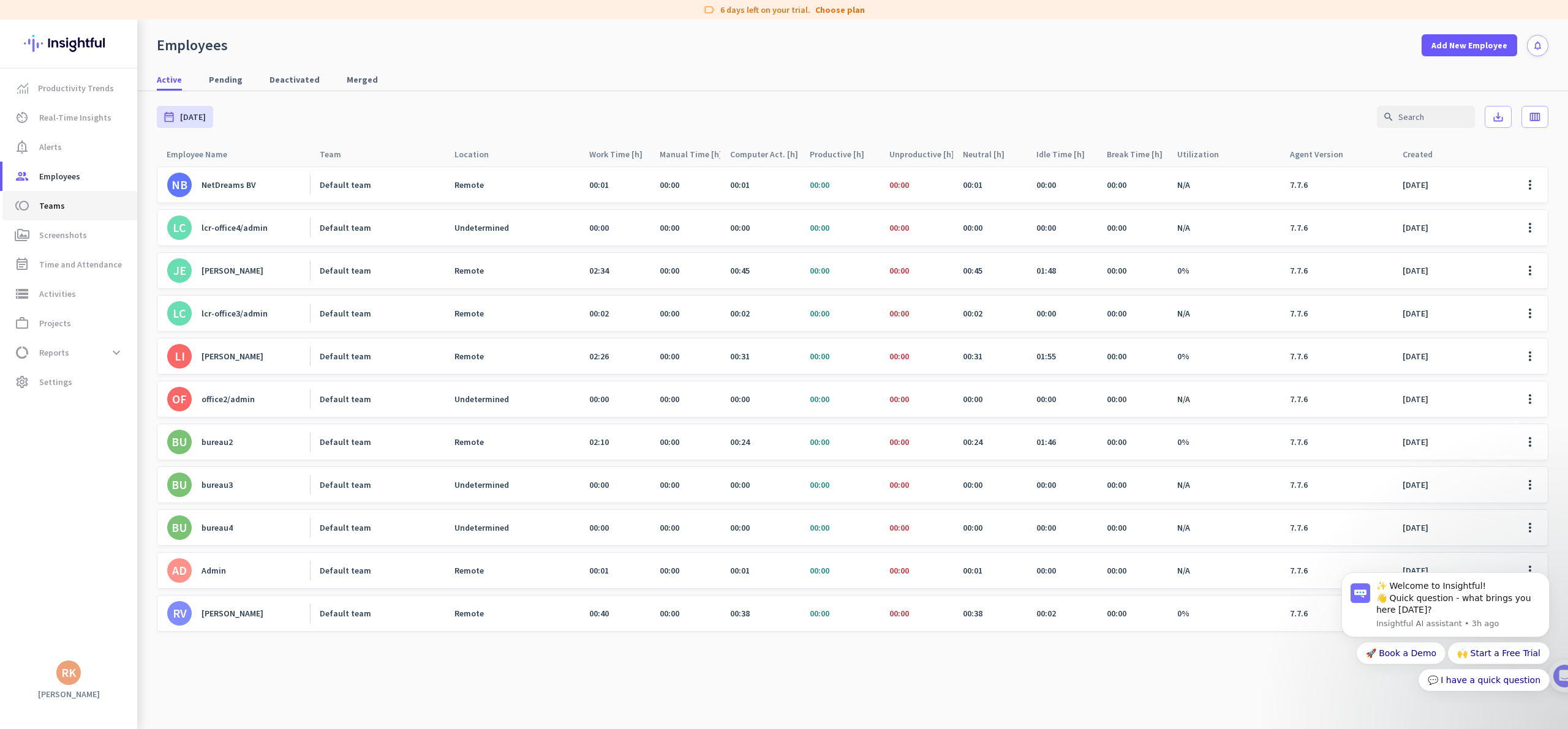
click at [68, 206] on span "toll Teams" at bounding box center [70, 205] width 115 height 15
